Goal: Transaction & Acquisition: Purchase product/service

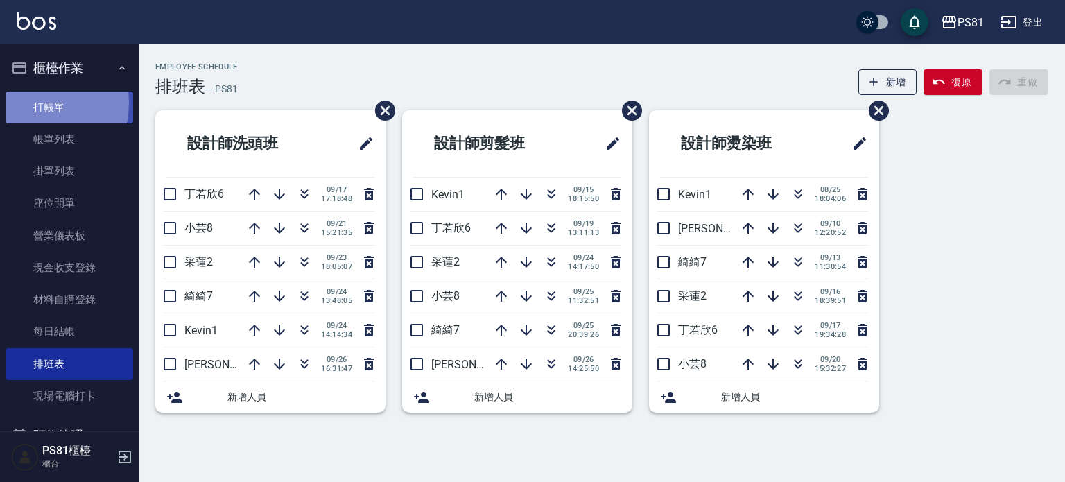
click at [31, 103] on link "打帳單" at bounding box center [70, 108] width 128 height 32
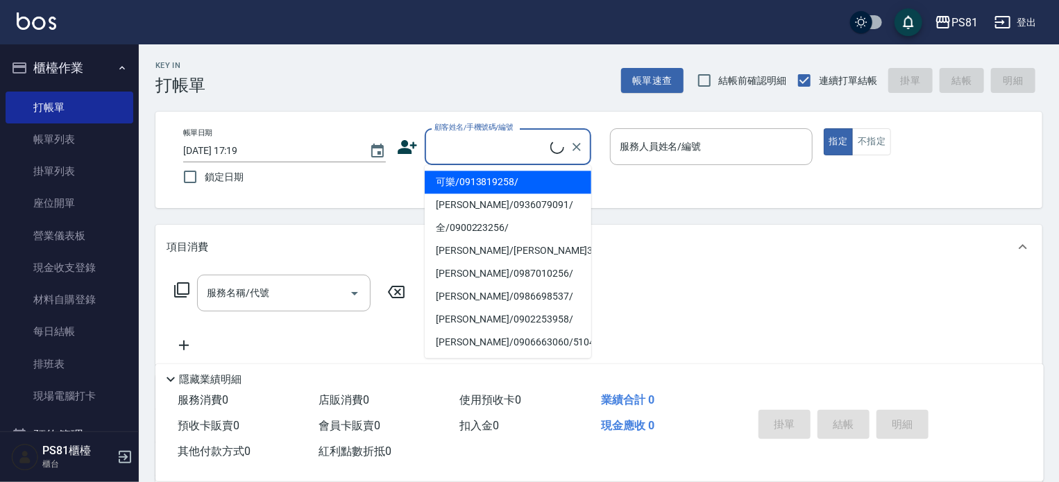
click at [499, 150] on input "顧客姓名/手機號碼/編號" at bounding box center [490, 147] width 119 height 24
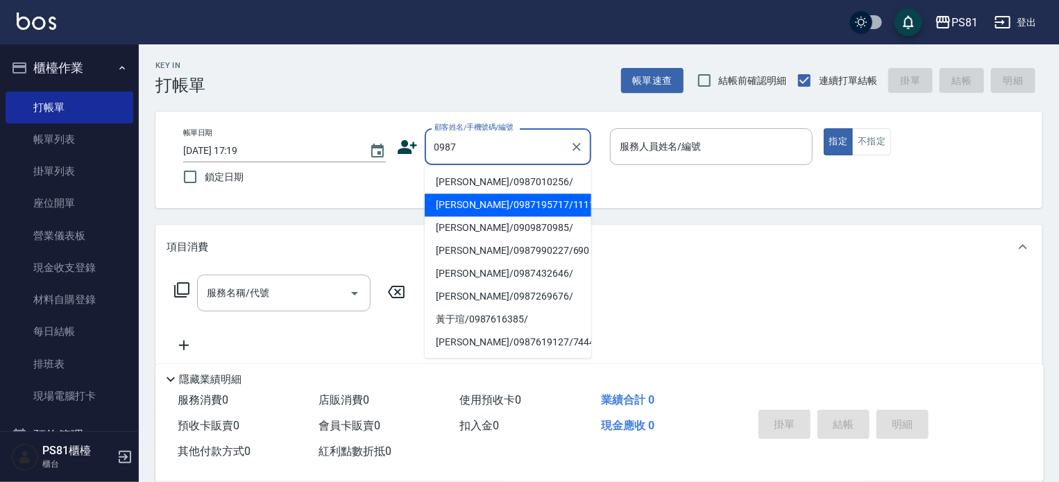
click at [497, 207] on li "[PERSON_NAME]/0987195717/111111" at bounding box center [508, 205] width 166 height 23
type input "[PERSON_NAME]/0987195717/111111"
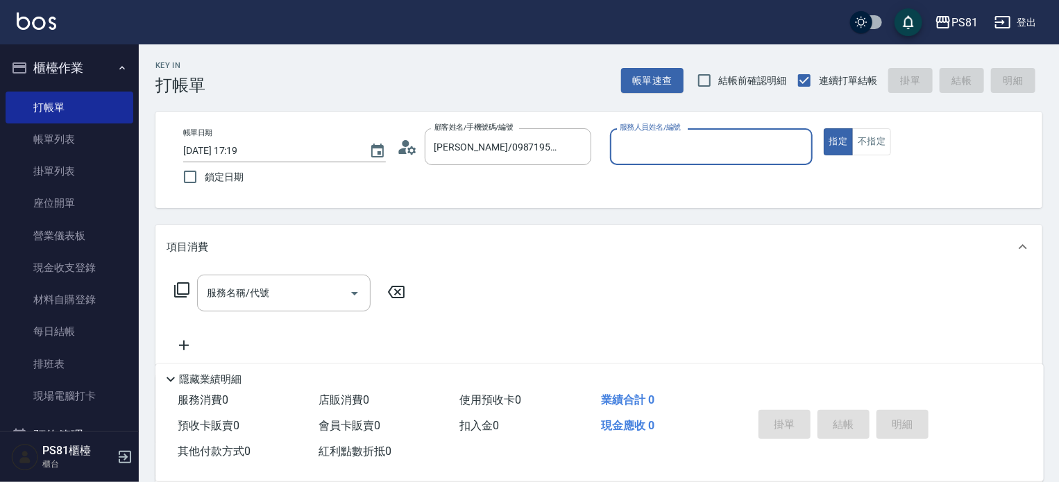
click at [701, 135] on input "服務人員姓名/編號" at bounding box center [711, 147] width 190 height 24
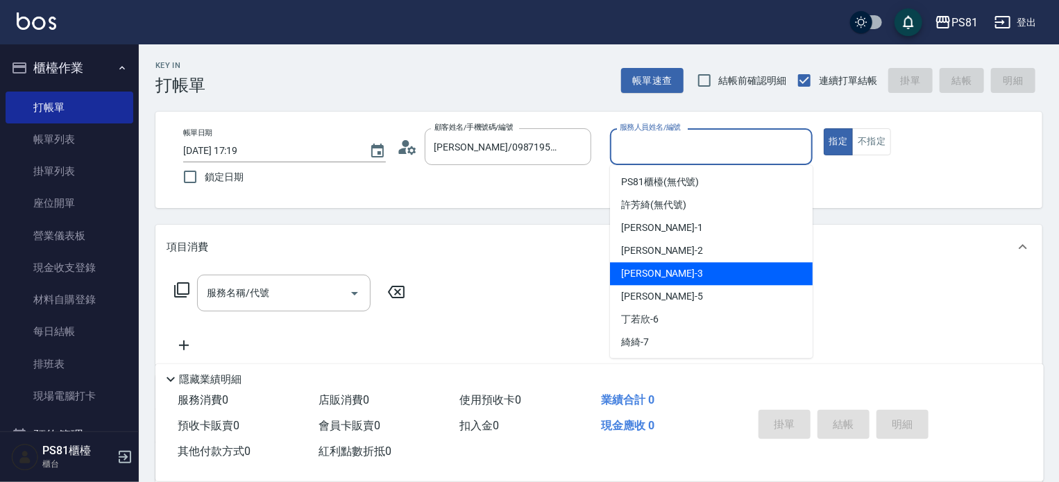
click at [651, 277] on div "[PERSON_NAME] -3" at bounding box center [711, 273] width 203 height 23
type input "[PERSON_NAME]-3"
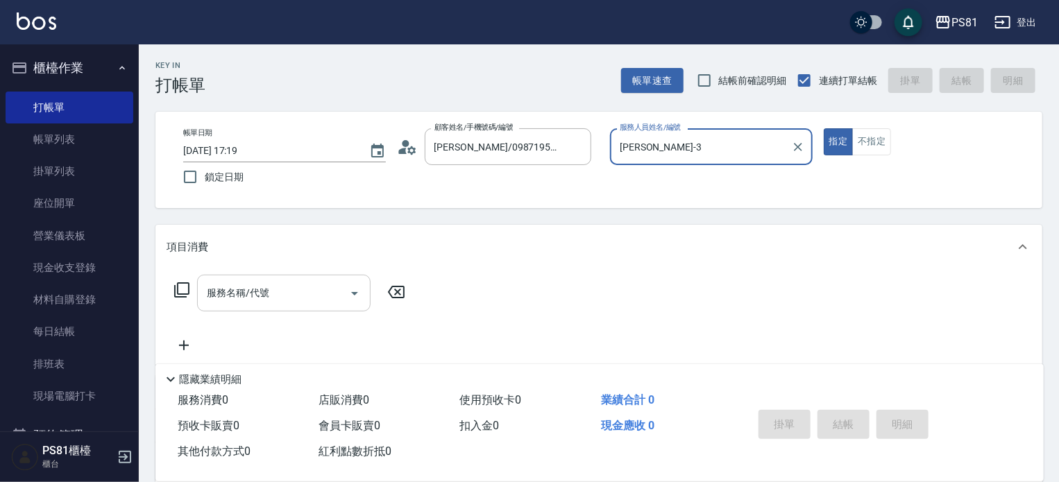
click at [262, 309] on div "服務名稱/代號" at bounding box center [283, 293] width 173 height 37
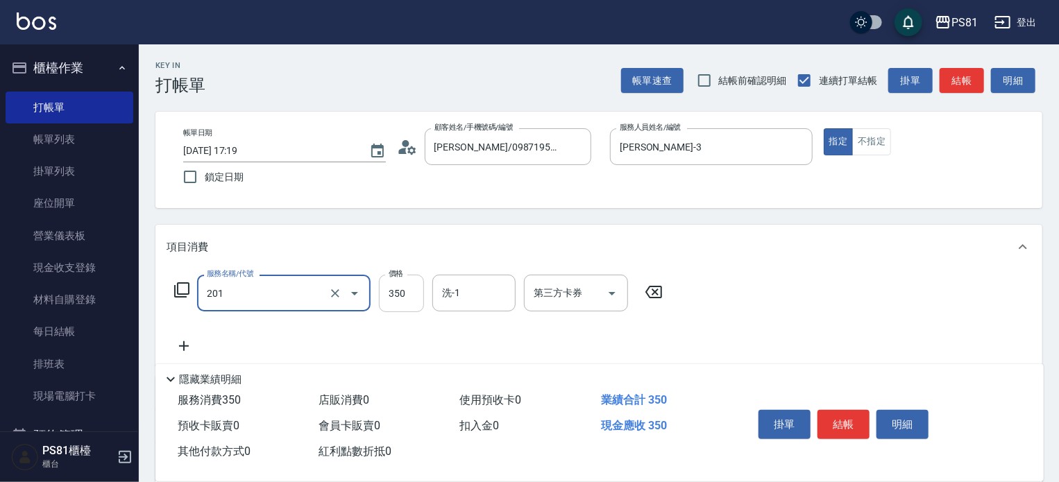
type input "洗剪350(201)"
click at [413, 291] on input "350" at bounding box center [401, 293] width 45 height 37
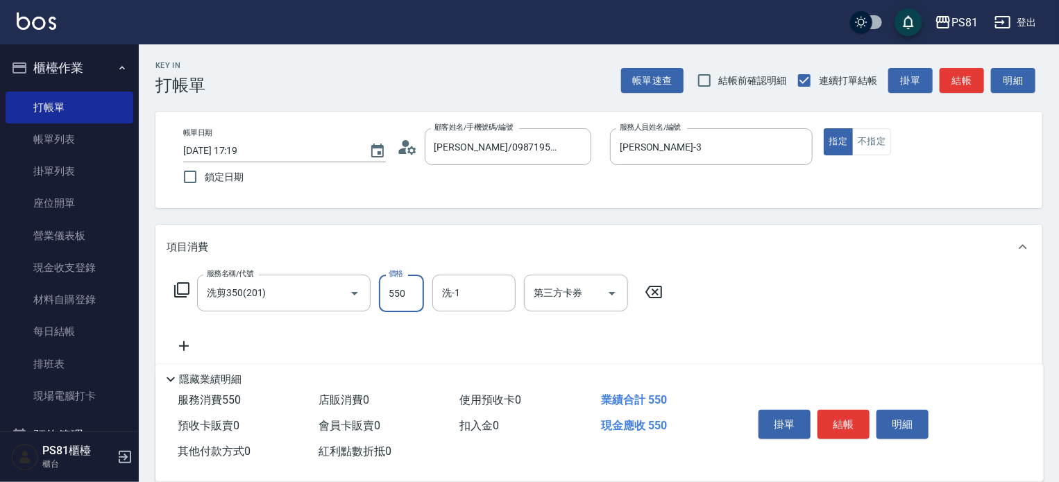
type input "550"
click at [839, 422] on button "結帳" at bounding box center [843, 424] width 52 height 29
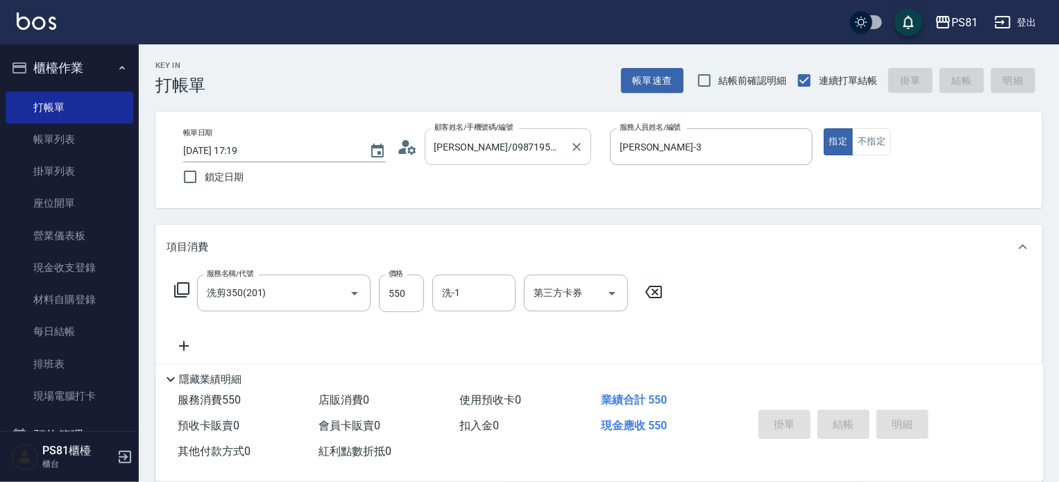
type input "[DATE] 17:20"
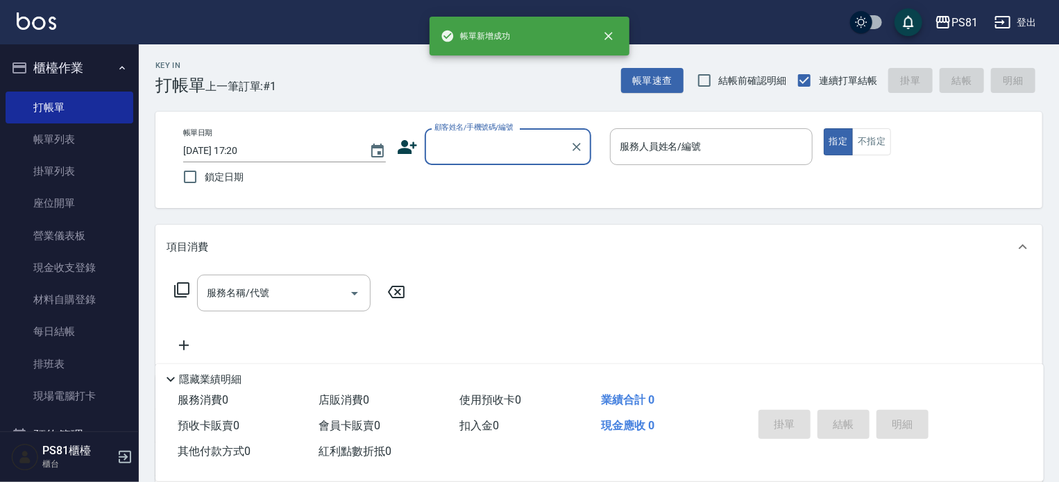
click at [473, 145] on input "顧客姓名/手機號碼/編號" at bounding box center [497, 147] width 133 height 24
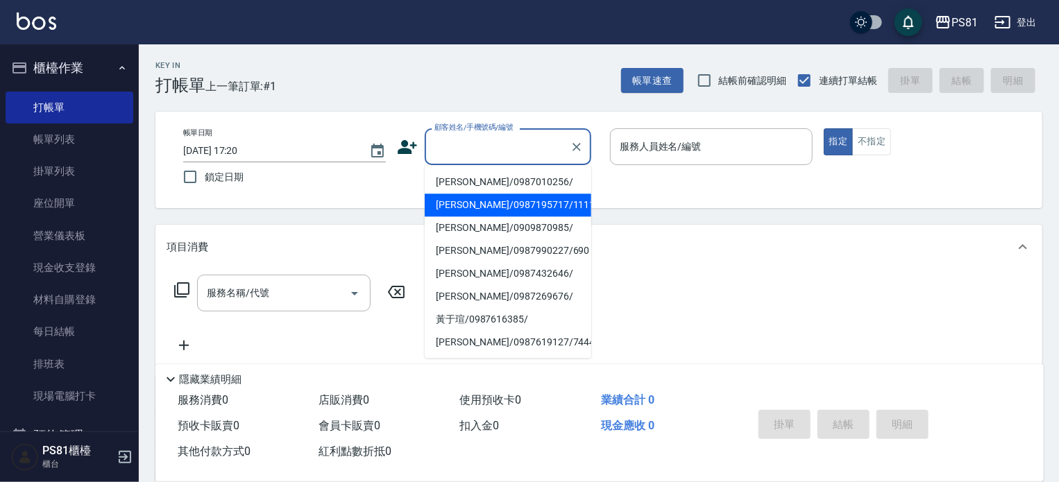
drag, startPoint x: 470, startPoint y: 199, endPoint x: 680, endPoint y: 174, distance: 211.0
click at [472, 199] on li "[PERSON_NAME]/0987195717/111111" at bounding box center [508, 205] width 166 height 23
type input "[PERSON_NAME]/0987195717/111111"
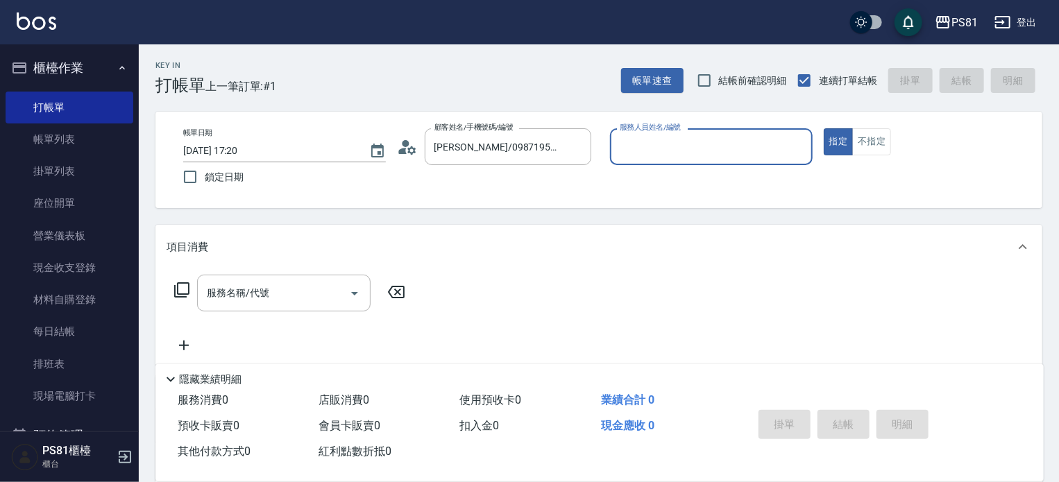
drag, startPoint x: 730, startPoint y: 149, endPoint x: 730, endPoint y: 157, distance: 7.7
click at [730, 148] on input "服務人員姓名/編號" at bounding box center [711, 147] width 190 height 24
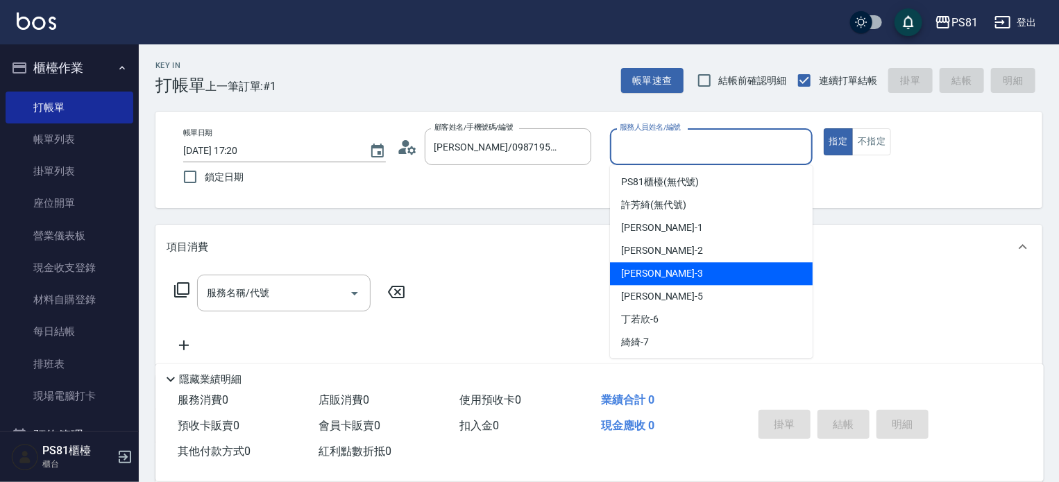
drag, startPoint x: 699, startPoint y: 266, endPoint x: 828, endPoint y: 169, distance: 161.5
click at [698, 264] on div "[PERSON_NAME] -3" at bounding box center [711, 273] width 203 height 23
type input "[PERSON_NAME]-3"
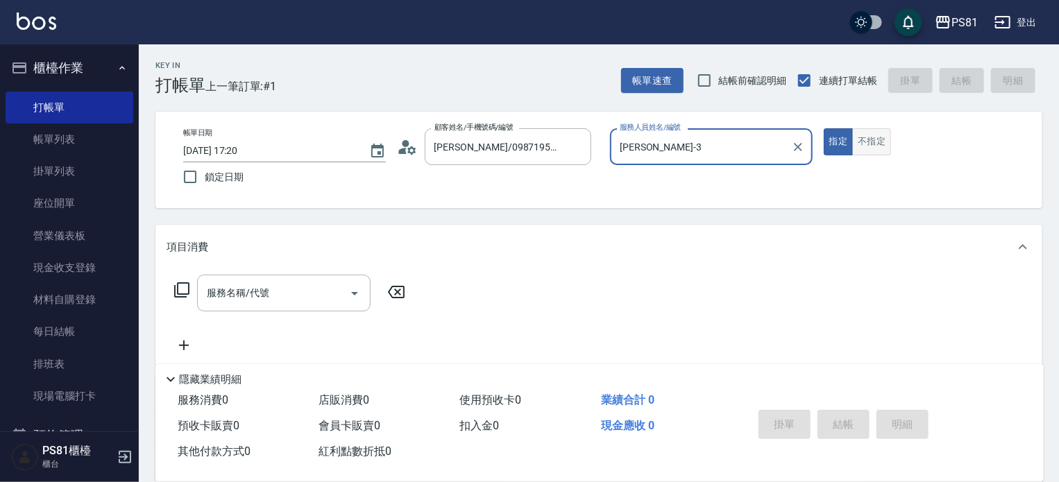
drag, startPoint x: 868, startPoint y: 134, endPoint x: 863, endPoint y: 139, distance: 7.4
click at [868, 135] on button "不指定" at bounding box center [871, 141] width 39 height 27
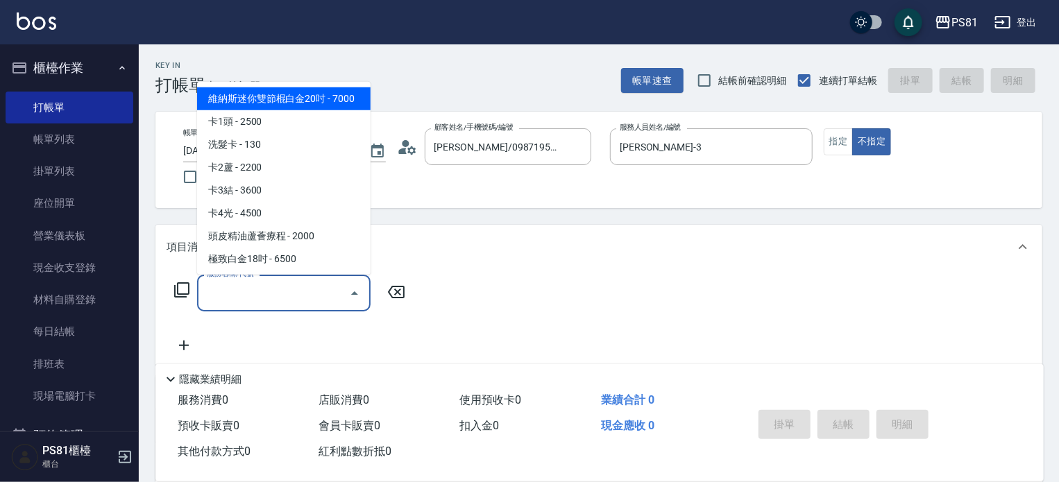
click at [241, 286] on input "服務名稱/代號" at bounding box center [273, 293] width 140 height 24
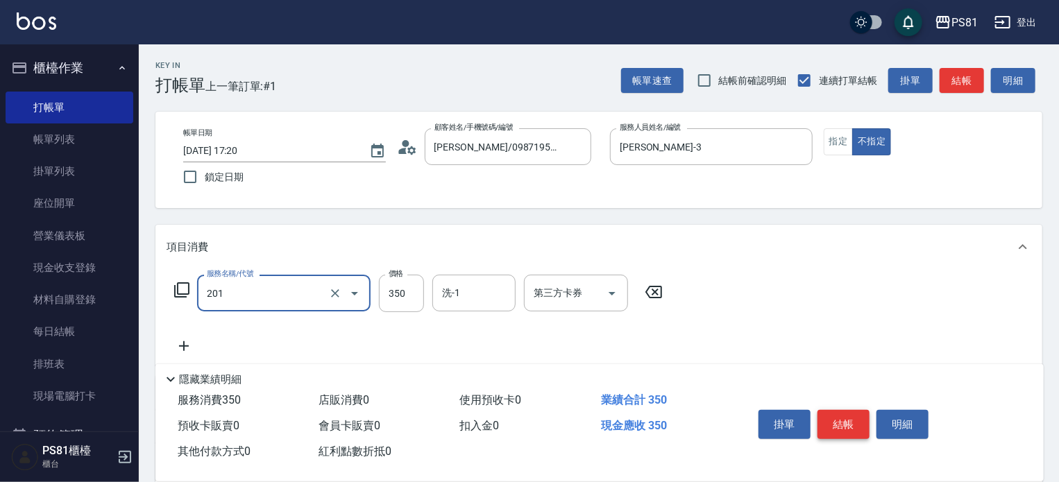
type input "洗剪350(201)"
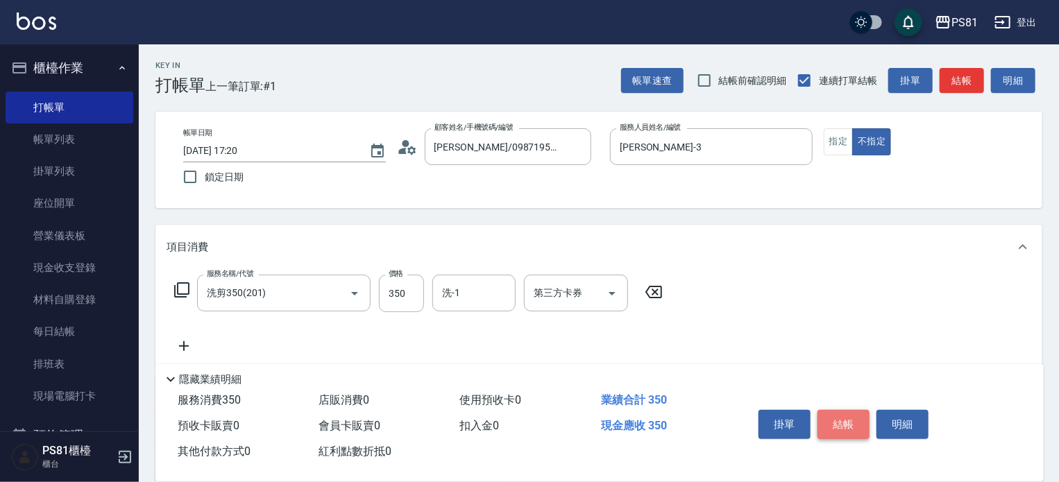
drag, startPoint x: 855, startPoint y: 410, endPoint x: 688, endPoint y: 394, distance: 167.2
click at [853, 410] on button "結帳" at bounding box center [843, 424] width 52 height 29
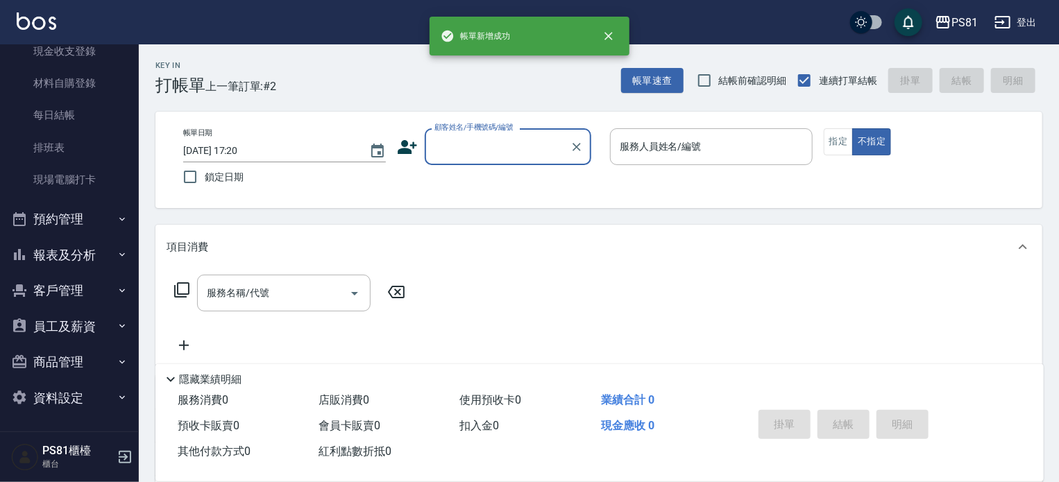
scroll to position [191, 0]
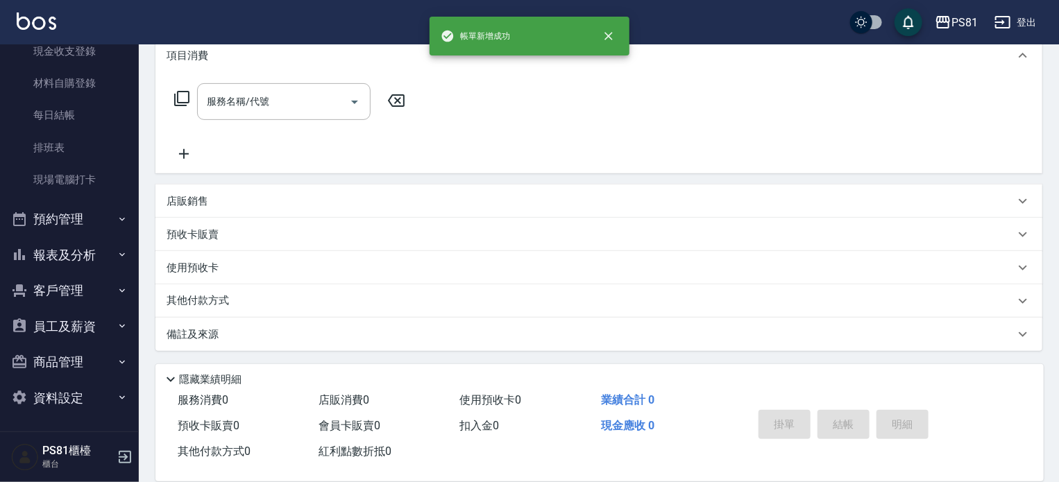
click at [73, 209] on button "預約管理" at bounding box center [70, 219] width 128 height 36
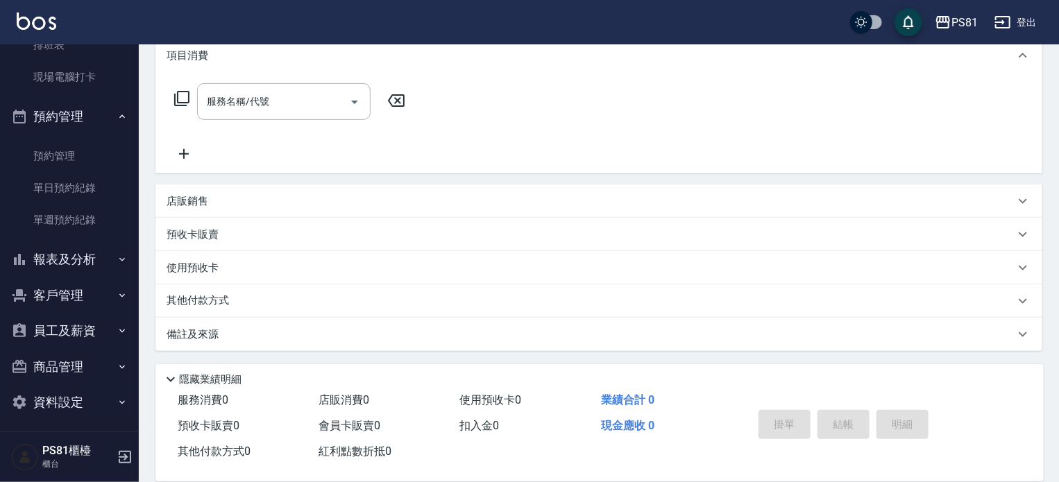
click at [103, 267] on button "報表及分析" at bounding box center [70, 259] width 128 height 36
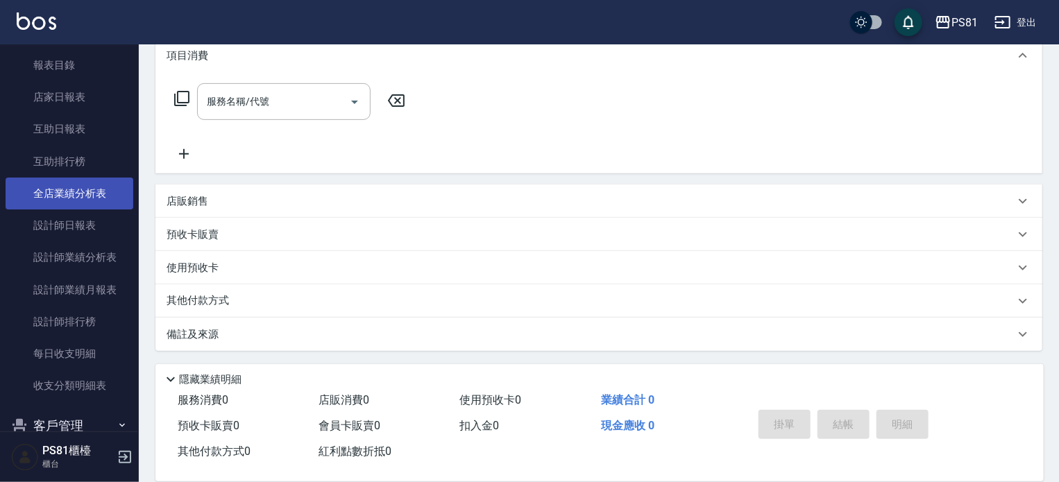
scroll to position [677, 0]
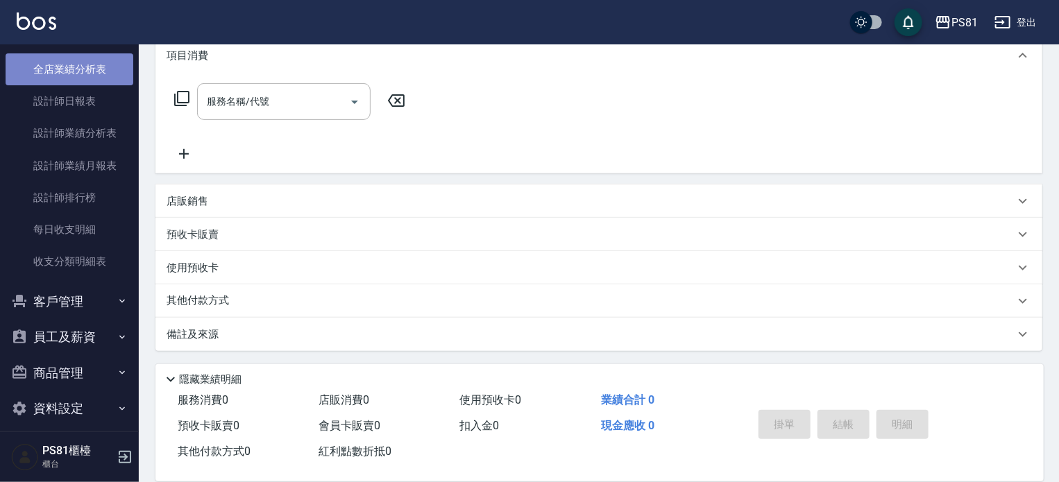
click at [93, 83] on link "全店業績分析表" at bounding box center [70, 69] width 128 height 32
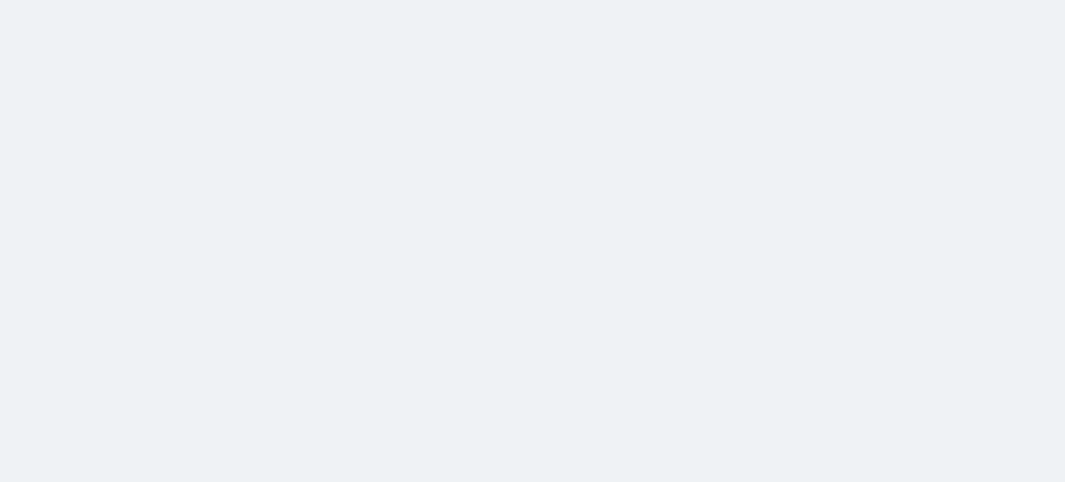
click at [81, 0] on html at bounding box center [532, 0] width 1065 height 0
